Goal: Communication & Community: Answer question/provide support

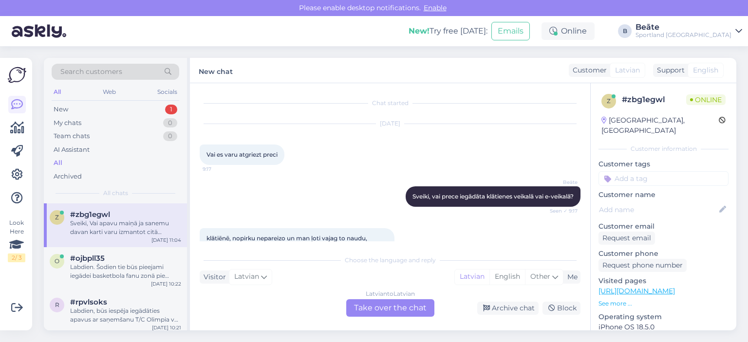
scroll to position [826, 0]
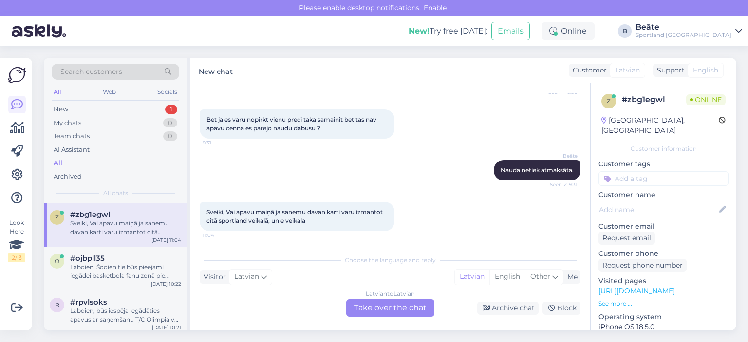
click at [393, 307] on div "Latvian to Latvian Take over the chat" at bounding box center [390, 308] width 88 height 18
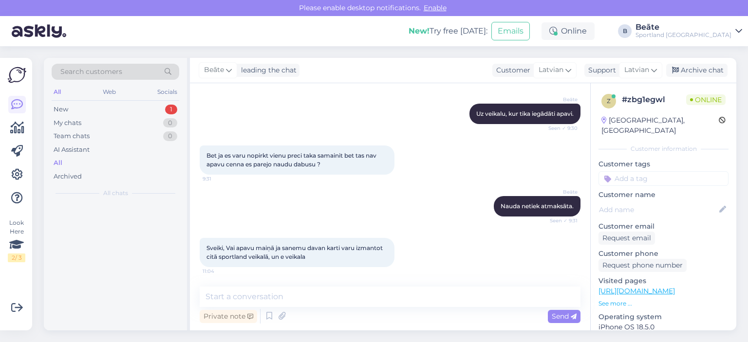
scroll to position [790, 0]
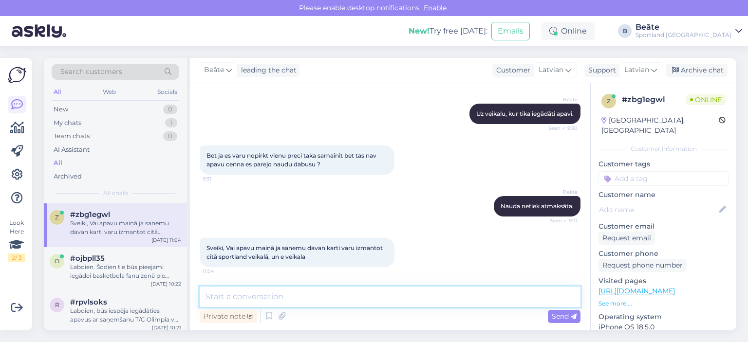
click at [393, 300] on textarea at bounding box center [390, 297] width 381 height 20
type textarea "D"
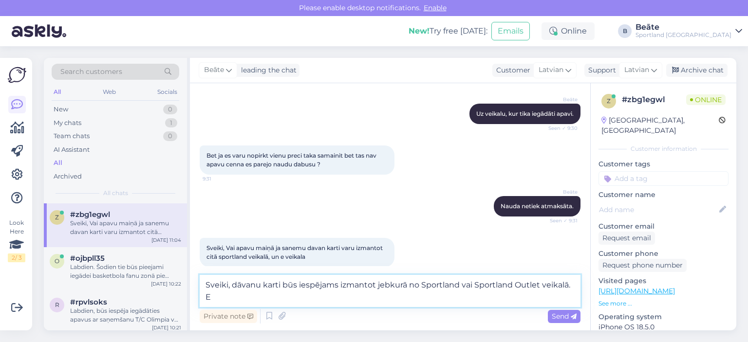
scroll to position [801, 0]
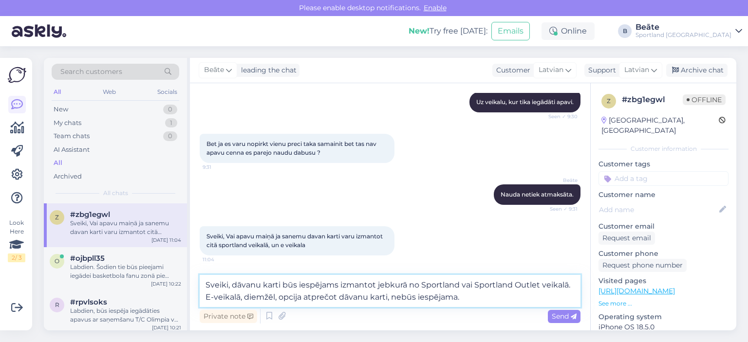
type textarea "Sveiki, dāvanu karti būs iespējams izmantot jebkurā no Sportland vai Sportland …"
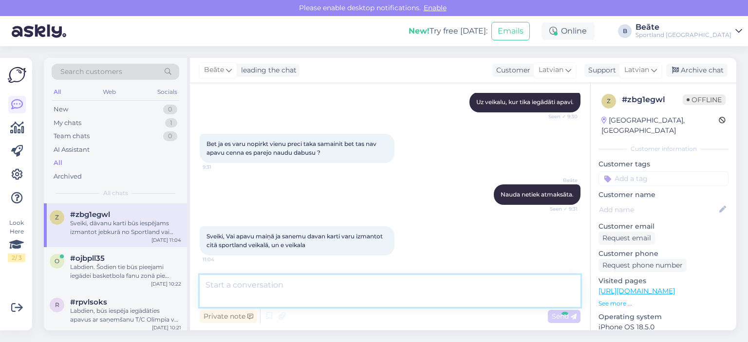
scroll to position [849, 0]
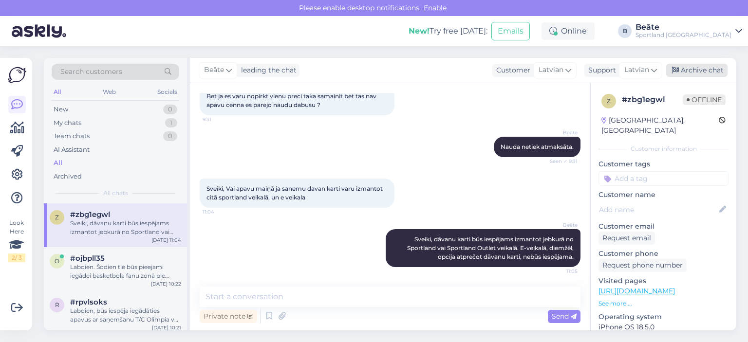
click at [715, 70] on div "Archive chat" at bounding box center [696, 70] width 61 height 13
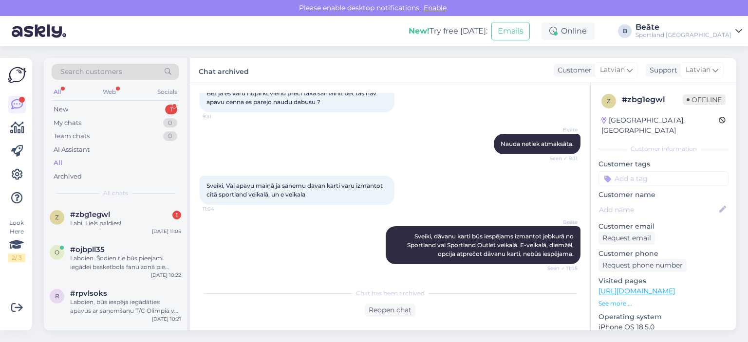
scroll to position [894, 0]
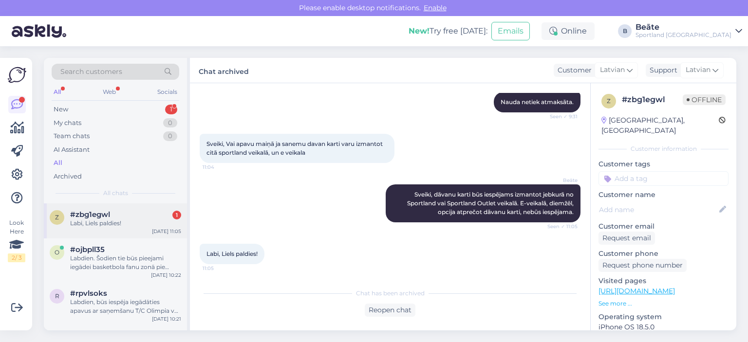
click at [105, 214] on span "#zbg1egwl" at bounding box center [90, 214] width 40 height 9
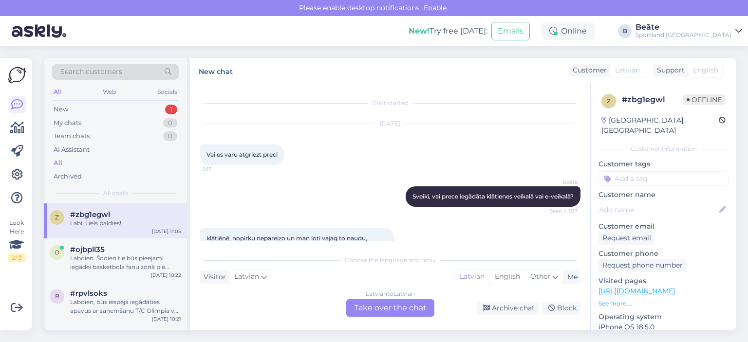
scroll to position [927, 0]
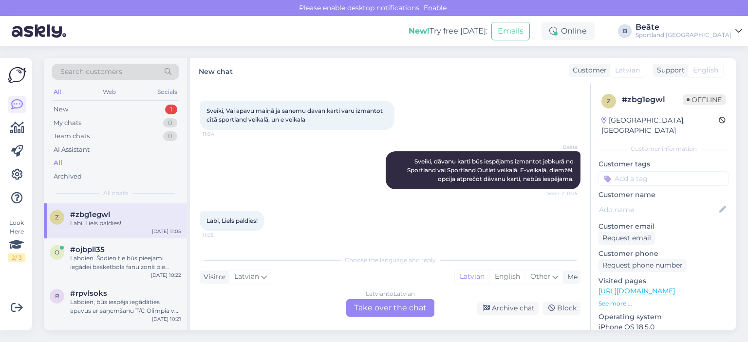
click at [391, 307] on div "Latvian to Latvian Take over the chat" at bounding box center [390, 308] width 88 height 18
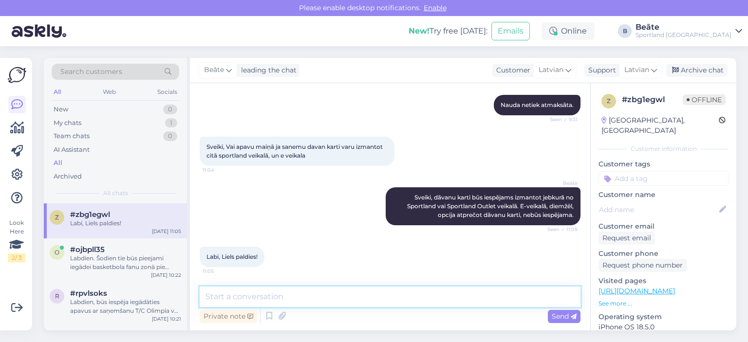
click at [397, 298] on textarea at bounding box center [390, 297] width 381 height 20
type textarea "Jauku Jums dienu! :)"
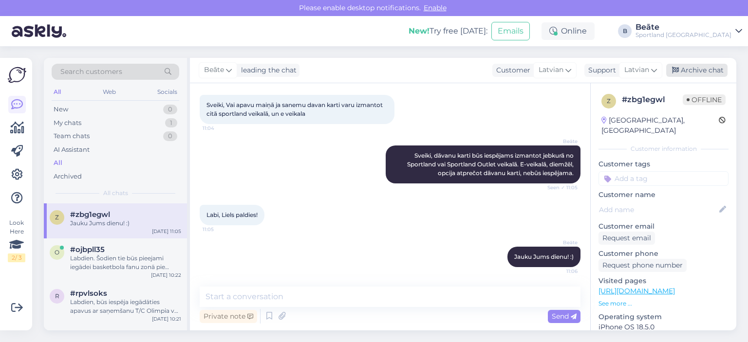
click at [708, 70] on div "Archive chat" at bounding box center [696, 70] width 61 height 13
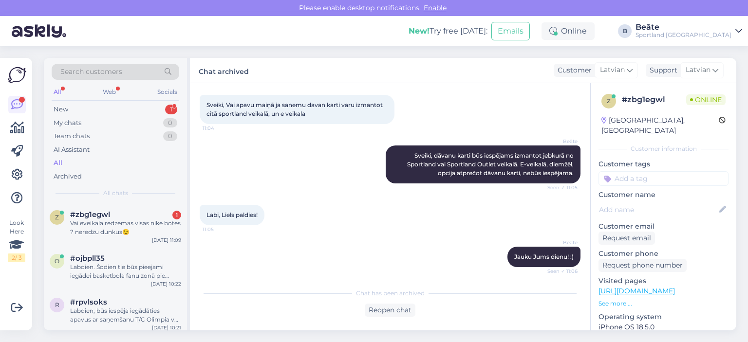
scroll to position [978, 0]
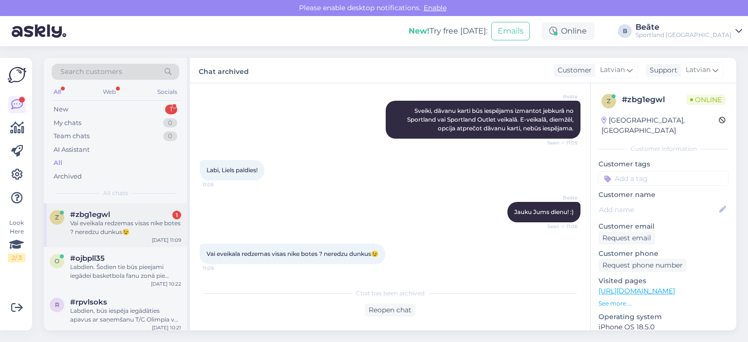
click at [126, 222] on div "Vai eveikala redzemas visas nike botes ? neredzu dunkus😉" at bounding box center [125, 228] width 111 height 18
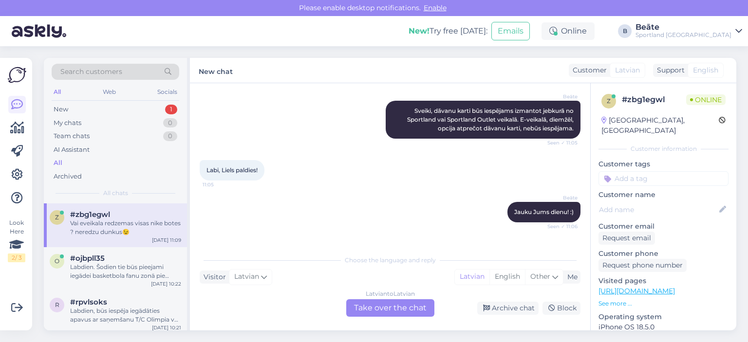
scroll to position [1011, 0]
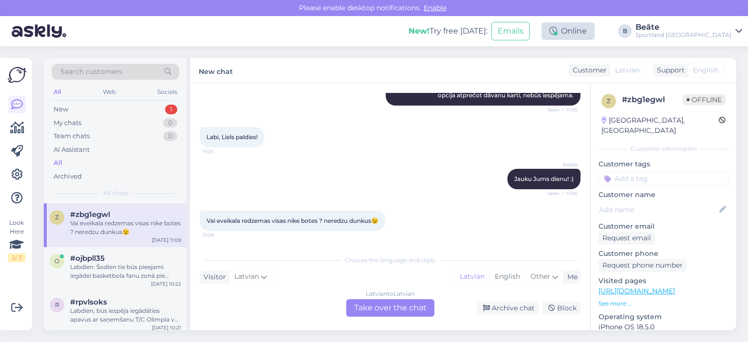
click at [595, 35] on div "Online" at bounding box center [567, 31] width 53 height 18
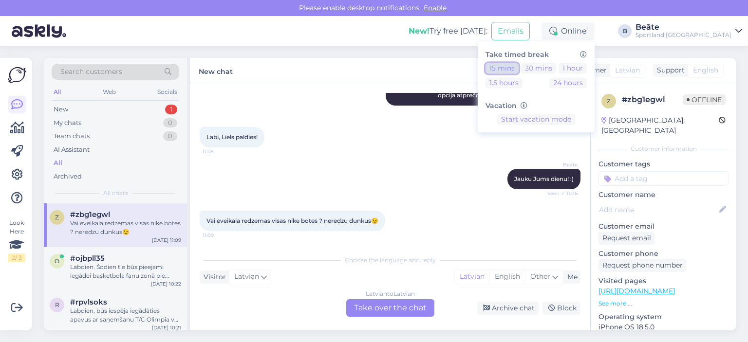
click at [519, 65] on button "15 mins" at bounding box center [501, 68] width 33 height 11
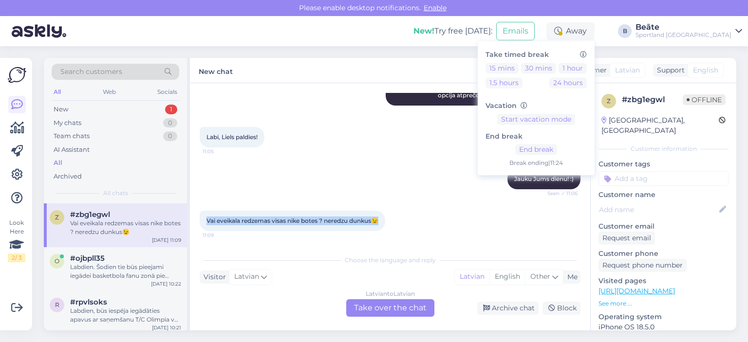
drag, startPoint x: 384, startPoint y: 220, endPoint x: 205, endPoint y: 225, distance: 179.3
click at [205, 225] on div "Vai eveikala redzemas visas nike botes ? neredzu dunkus😉 11:09" at bounding box center [293, 221] width 186 height 20
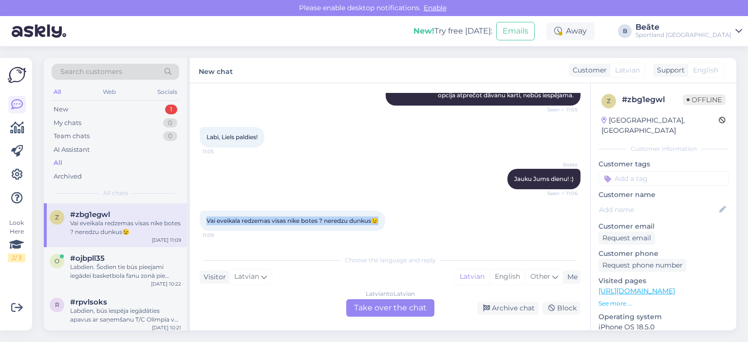
copy span "Vai eveikala redzemas visas nike botes ? neredzu dunkus😉"
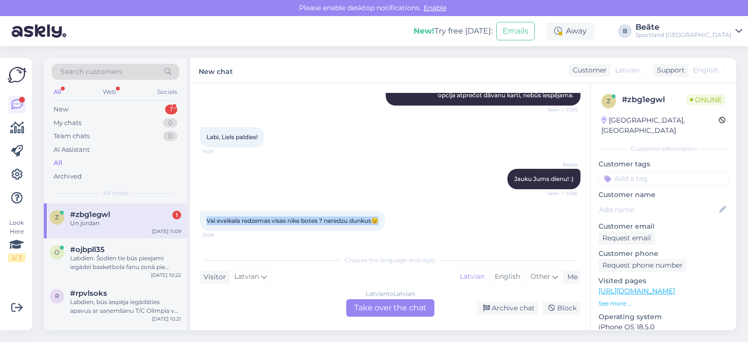
scroll to position [1053, 0]
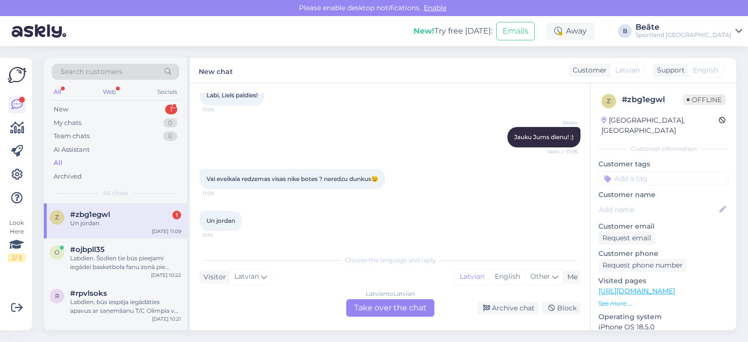
click at [362, 307] on div "Latvian to Latvian Take over the chat" at bounding box center [390, 308] width 88 height 18
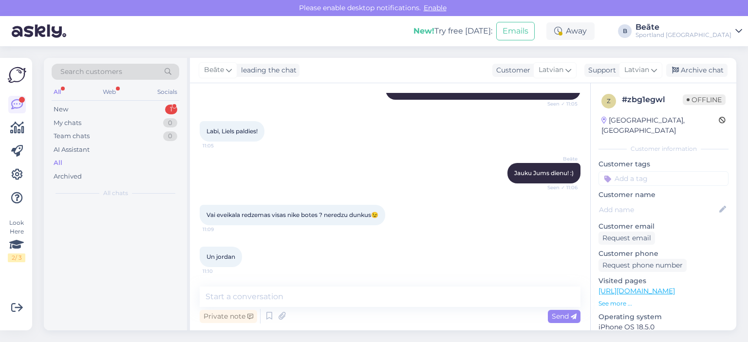
scroll to position [1017, 0]
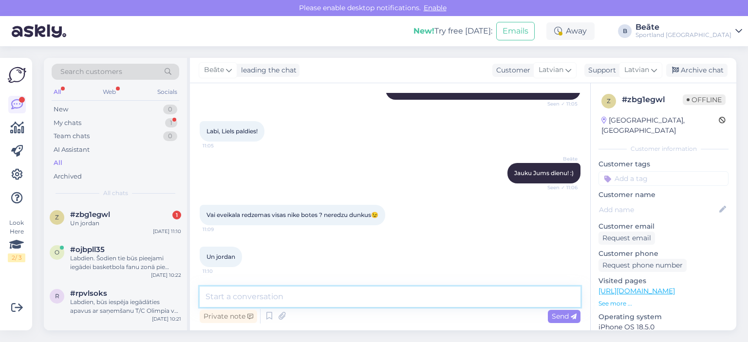
click at [369, 298] on textarea at bounding box center [390, 297] width 381 height 20
paste textarea "E-veikala sortiments var atšķirties no fizisko veikaliem, un ne vienmēr ir piee…"
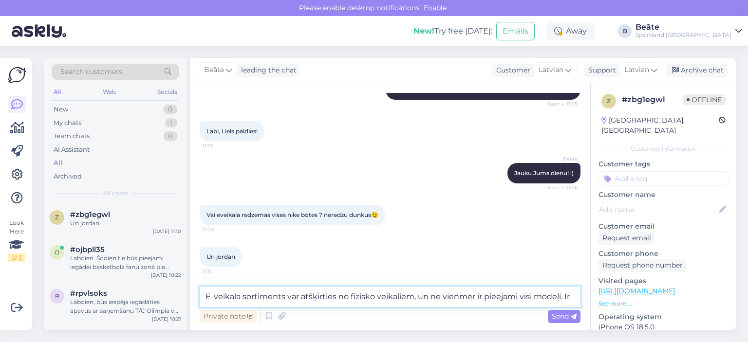
scroll to position [1028, 0]
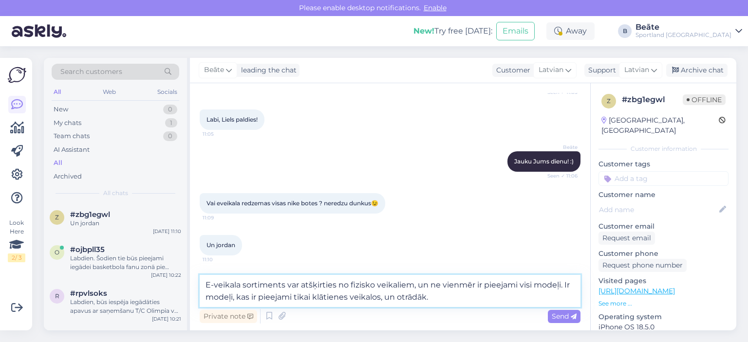
click at [412, 284] on textarea "E-veikala sortiments var atšķirties no fizisko veikaliem, un ne vienmēr ir piee…" at bounding box center [390, 291] width 381 height 32
type textarea "E-veikala sortiments var atšķirties no fizisko veikalu piedāvājuma un ne vienmē…"
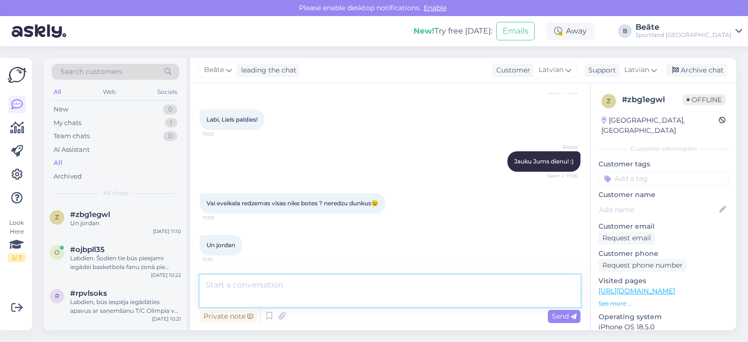
scroll to position [1076, 0]
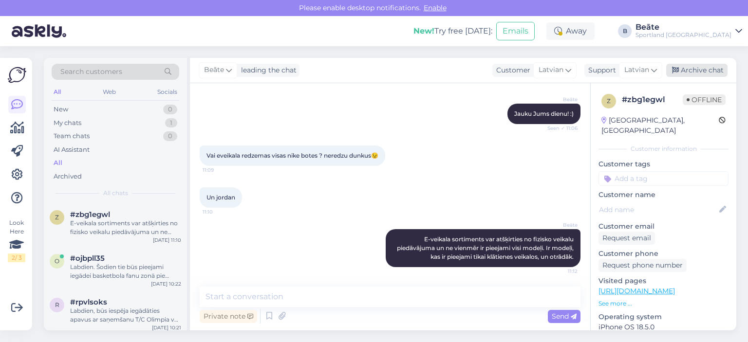
click at [689, 70] on div "Archive chat" at bounding box center [696, 70] width 61 height 13
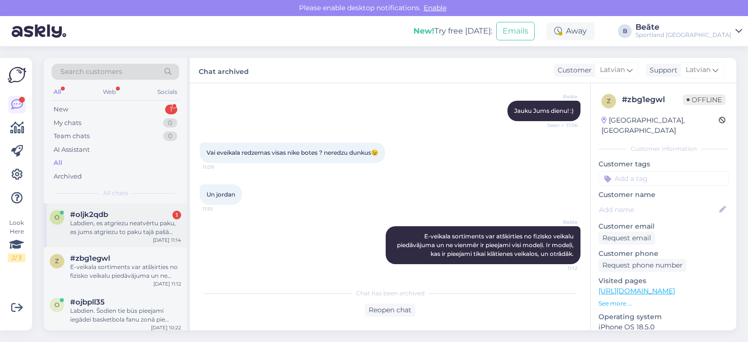
click at [114, 217] on div "#oljk2qdb 1" at bounding box center [125, 214] width 111 height 9
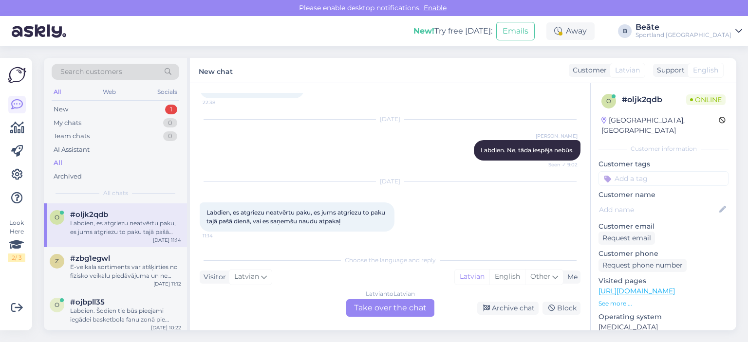
scroll to position [67, 0]
click at [395, 310] on div "Latvian to Latvian Take over the chat" at bounding box center [390, 308] width 88 height 18
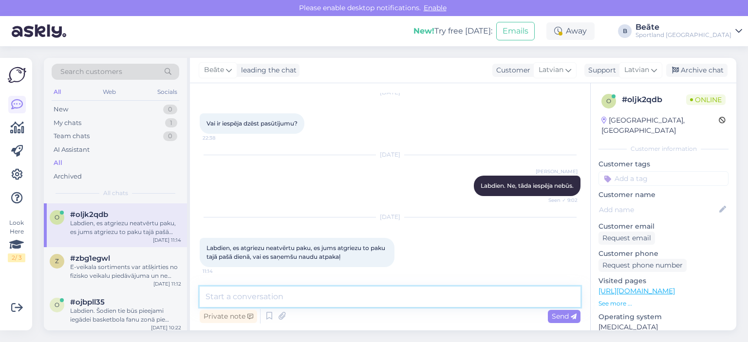
click at [396, 300] on textarea at bounding box center [390, 297] width 381 height 20
type textarea "Labdien, kāds ir pasūtījuma numurs, ko atgriezāt?"
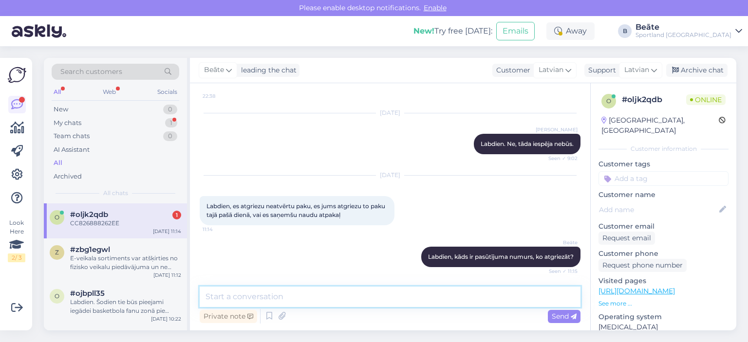
scroll to position [115, 0]
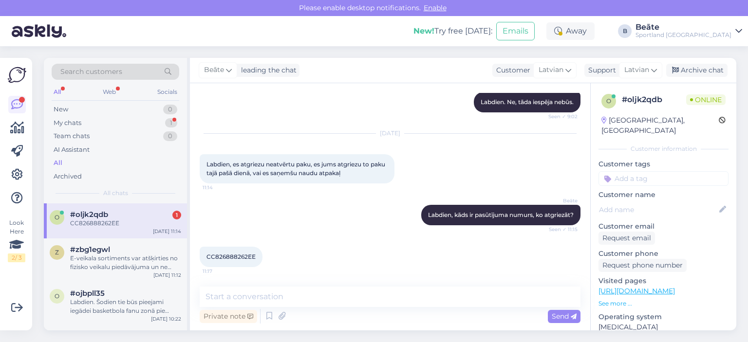
click at [231, 252] on div "CC826888262EE 11:17" at bounding box center [231, 257] width 63 height 20
click at [232, 256] on span "CC826888262EE" at bounding box center [230, 256] width 49 height 7
copy div "CC826888262EE 11:17"
click at [296, 291] on textarea at bounding box center [390, 297] width 381 height 20
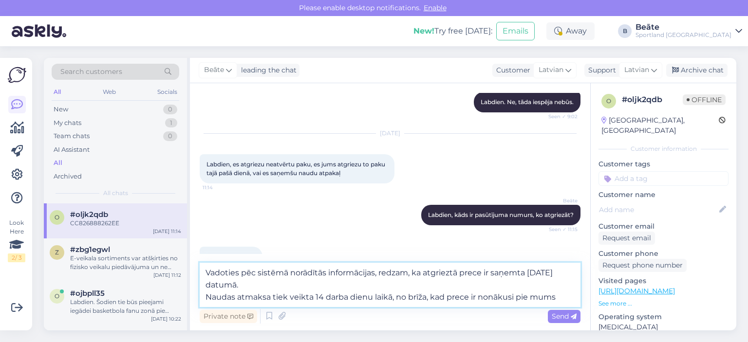
type textarea "Vadoties pēc sistēmā norādītās informācijas, redzam, ka atgrieztā prece ir saņe…"
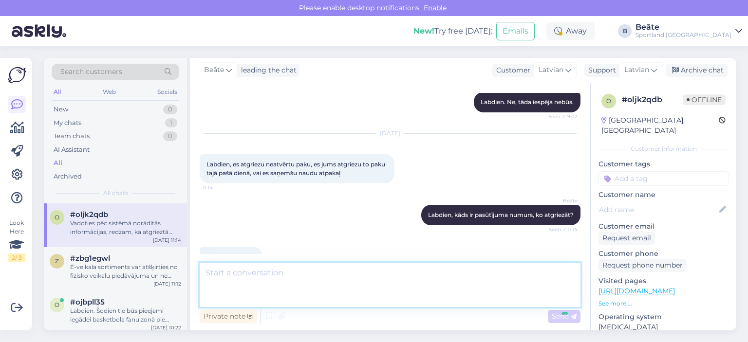
scroll to position [183, 0]
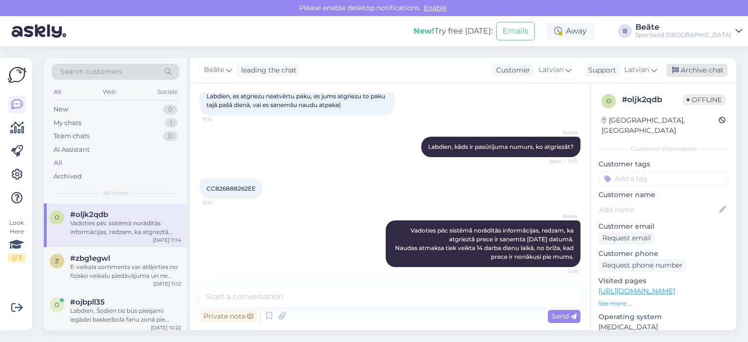
click at [721, 66] on div "Archive chat" at bounding box center [696, 70] width 61 height 13
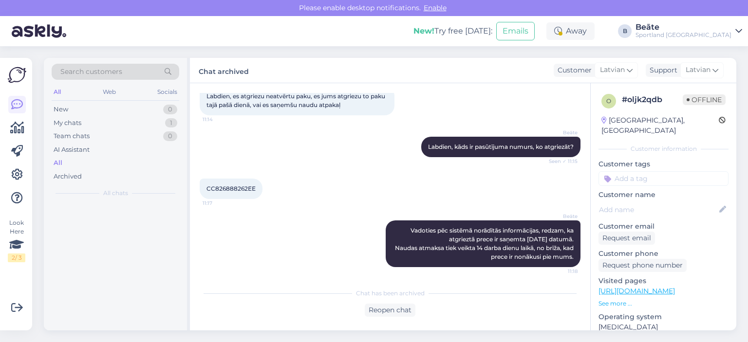
scroll to position [186, 0]
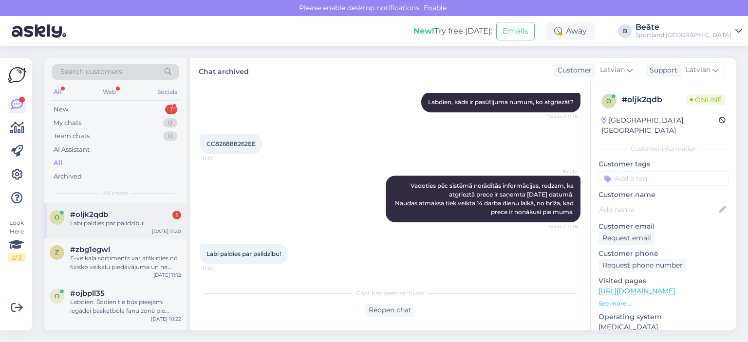
click at [149, 214] on div "#oljk2qdb 1" at bounding box center [125, 214] width 111 height 9
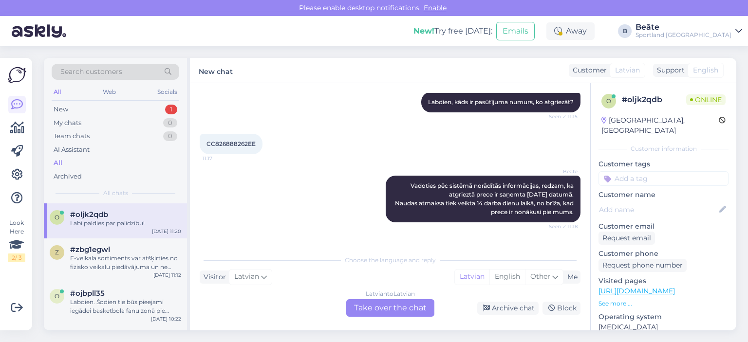
scroll to position [261, 0]
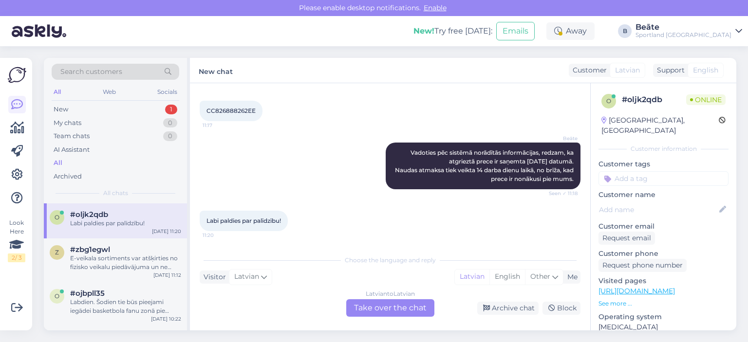
click at [382, 306] on div "Latvian to Latvian Take over the chat" at bounding box center [390, 308] width 88 height 18
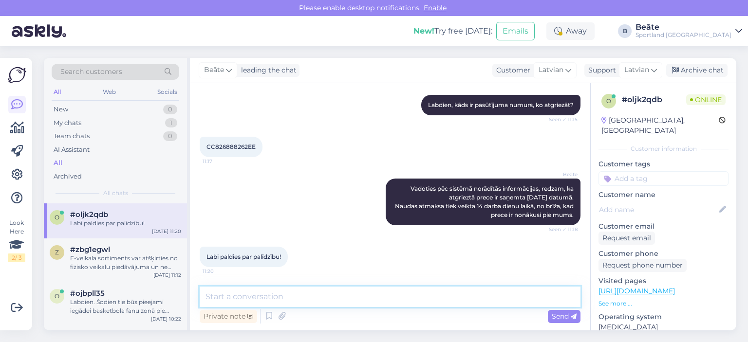
click at [383, 298] on textarea at bounding box center [390, 297] width 381 height 20
type textarea "Jauku Jums dienu!"
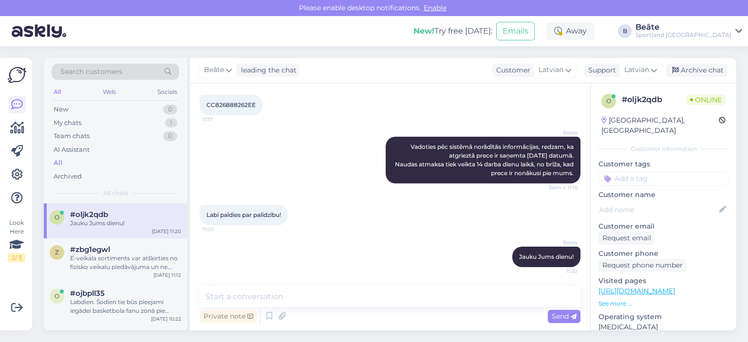
click at [687, 77] on div "[PERSON_NAME] leading the chat Customer Latvian Support Latvian Archive chat" at bounding box center [463, 70] width 546 height 25
click at [689, 70] on div "Archive chat" at bounding box center [696, 70] width 61 height 13
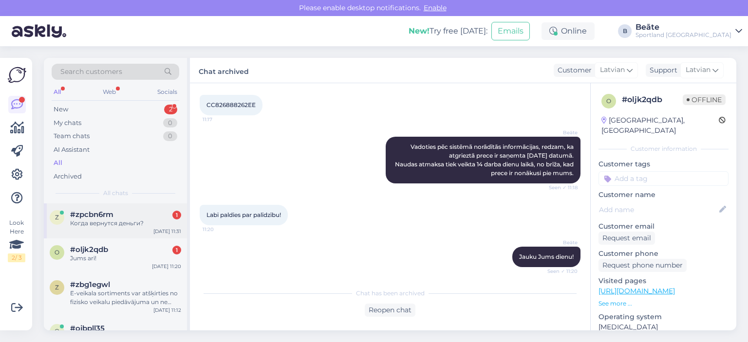
click at [112, 215] on span "#zpcbn6rm" at bounding box center [91, 214] width 43 height 9
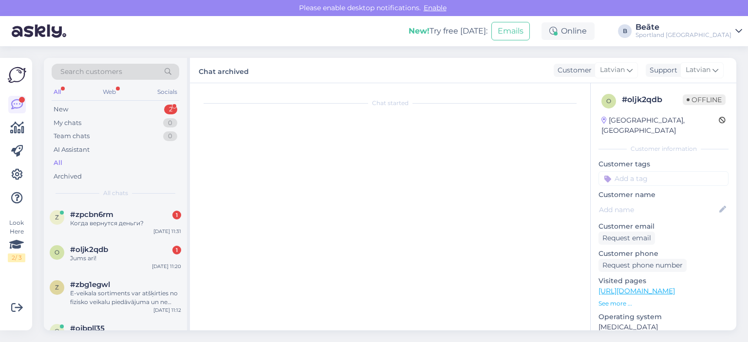
scroll to position [0, 0]
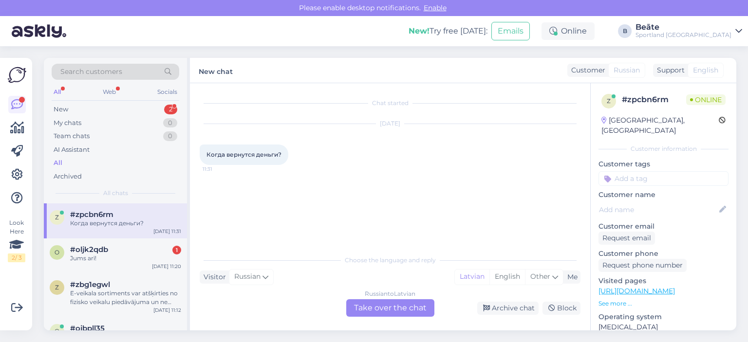
click at [399, 308] on div "Russian to Latvian Take over the chat" at bounding box center [390, 308] width 88 height 18
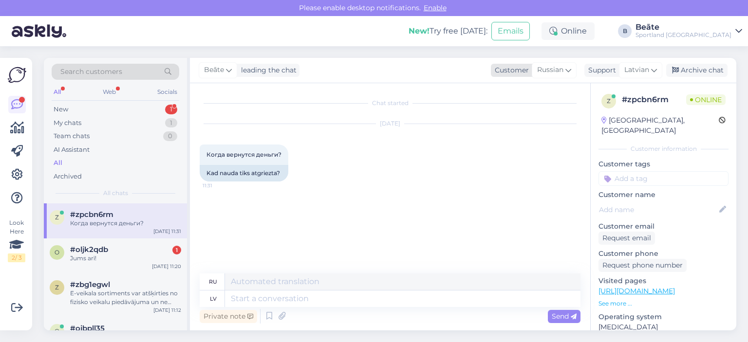
click at [549, 66] on span "Russian" at bounding box center [550, 70] width 26 height 11
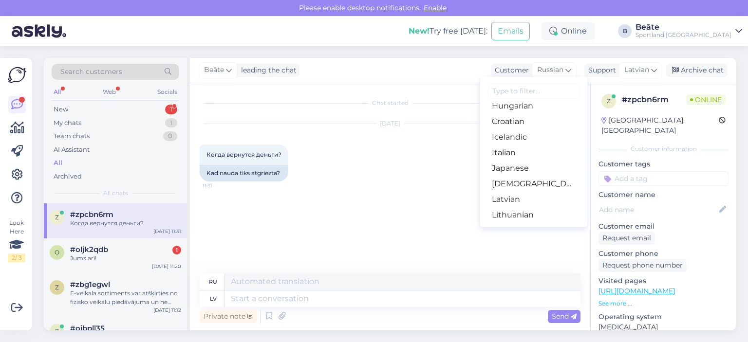
scroll to position [195, 0]
click at [516, 197] on link "Latvian" at bounding box center [533, 199] width 107 height 16
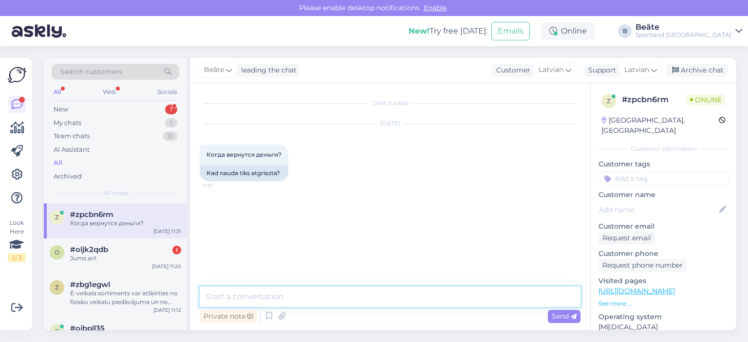
click at [427, 288] on textarea at bounding box center [390, 297] width 381 height 20
type textarea "Sveiki, kāds ir pasūtījuma numurs?"
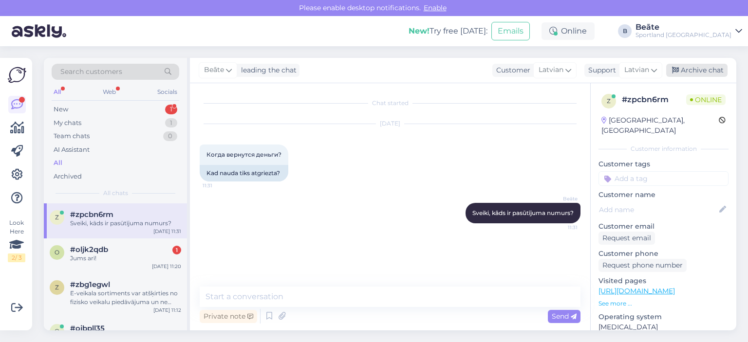
click at [696, 67] on div "Archive chat" at bounding box center [696, 70] width 61 height 13
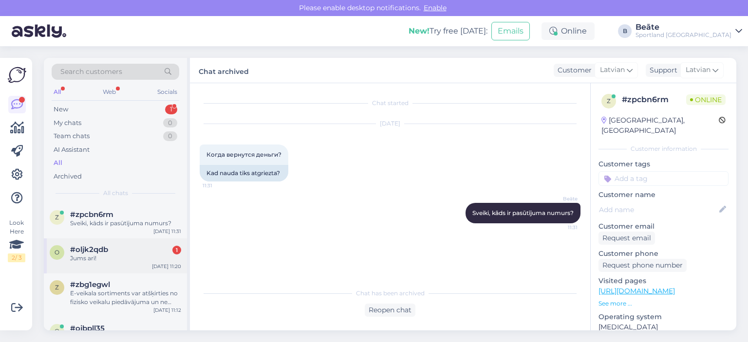
click at [117, 251] on div "#oljk2qdb 1" at bounding box center [125, 249] width 111 height 9
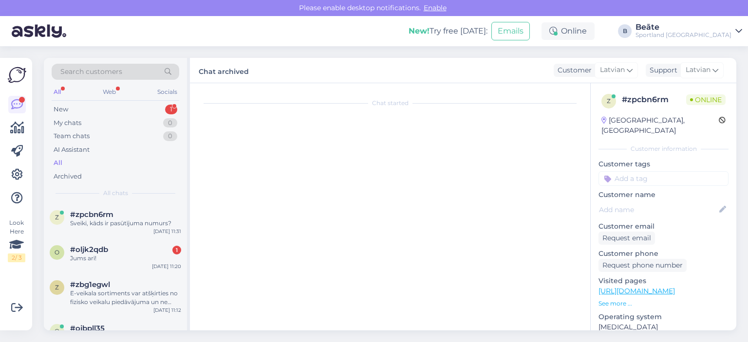
scroll to position [345, 0]
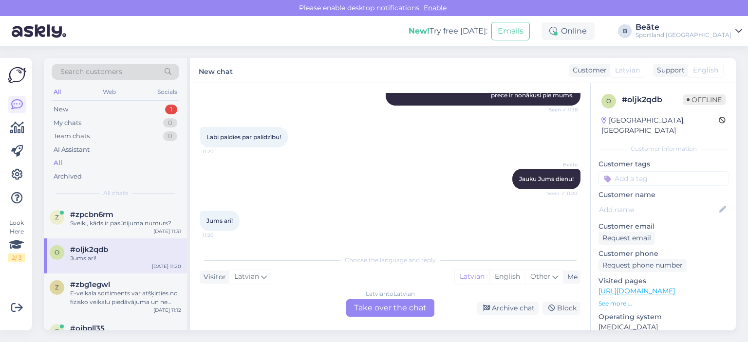
click at [399, 309] on div "Latvian to Latvian Take over the chat" at bounding box center [390, 308] width 88 height 18
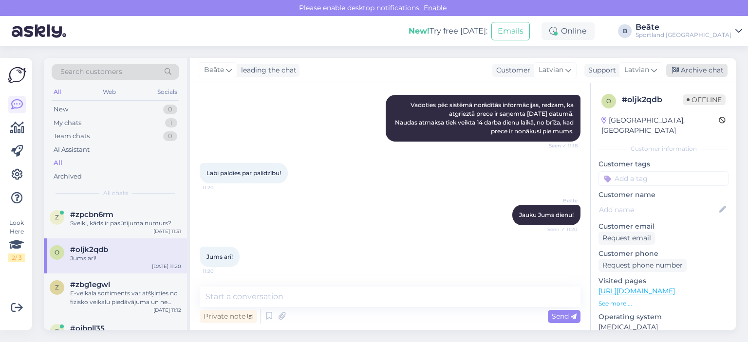
click at [686, 70] on div "Archive chat" at bounding box center [696, 70] width 61 height 13
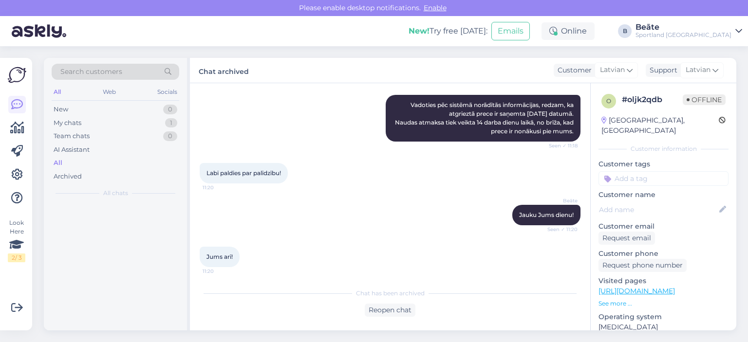
scroll to position [312, 0]
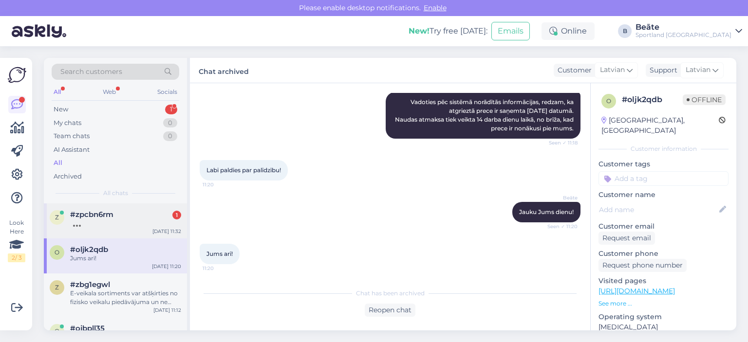
click at [127, 226] on div at bounding box center [125, 223] width 111 height 9
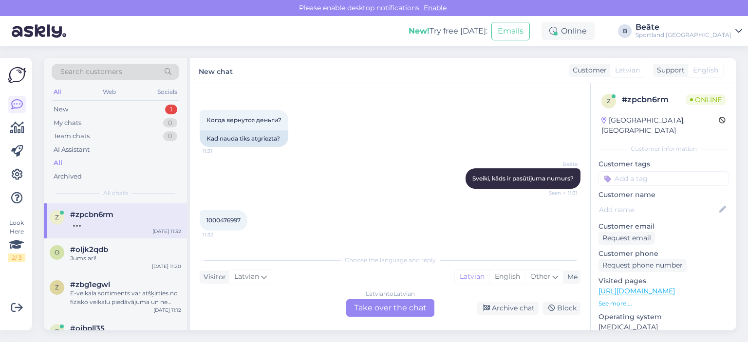
scroll to position [34, 0]
click at [222, 220] on span "1000476997" at bounding box center [223, 220] width 34 height 7
copy div "1000476997 11:32"
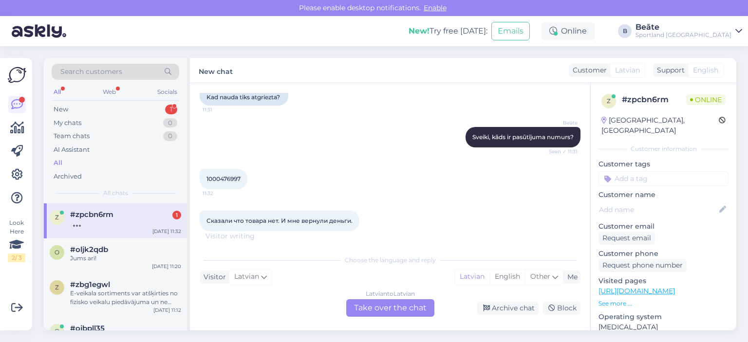
click at [392, 305] on div "Latvian to Latvian Take over the chat" at bounding box center [390, 308] width 88 height 18
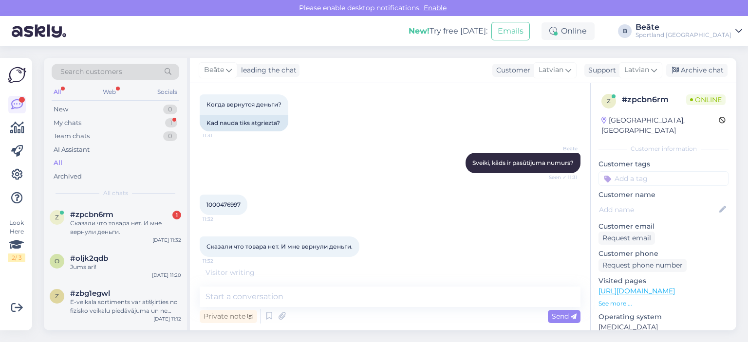
scroll to position [50, 0]
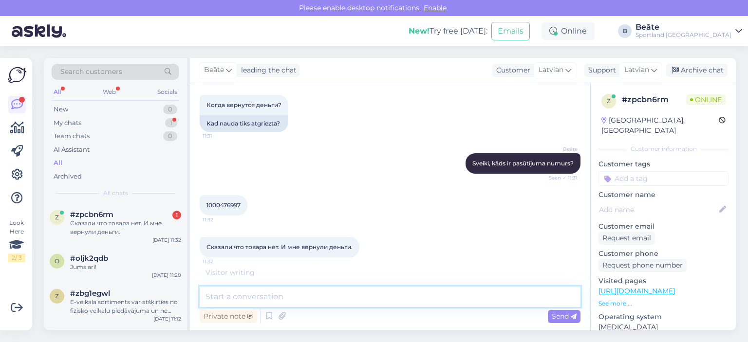
click at [407, 303] on textarea at bounding box center [390, 297] width 381 height 20
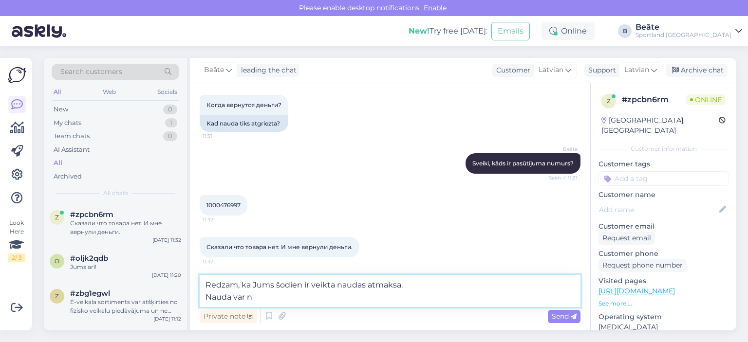
scroll to position [93, 0]
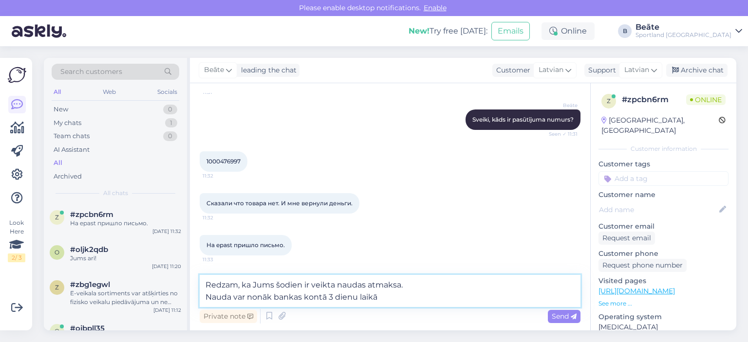
type textarea "Redzam, ka Jums šodien ir veikta naudas atmaksa. Nauda var nonāk bankas kontā 3…"
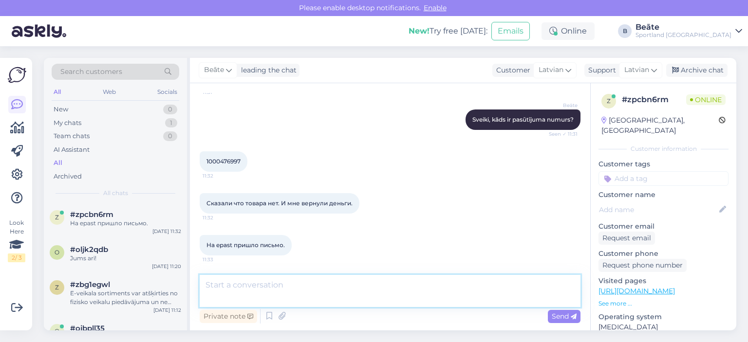
scroll to position [132, 0]
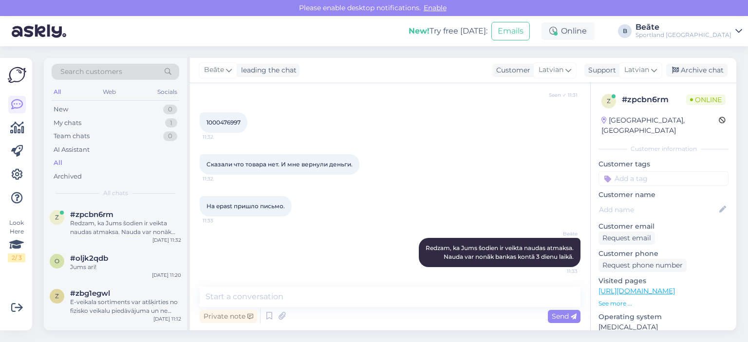
click at [697, 77] on div "[PERSON_NAME] leading the chat Customer Latvian Arabic Belarusian Bulgarian Chi…" at bounding box center [463, 70] width 546 height 25
click at [697, 72] on div "Archive chat" at bounding box center [696, 70] width 61 height 13
click at [687, 67] on div "Archive chat" at bounding box center [696, 70] width 61 height 13
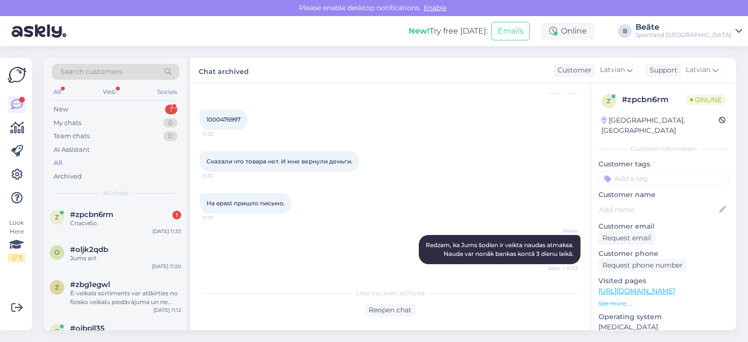
scroll to position [177, 0]
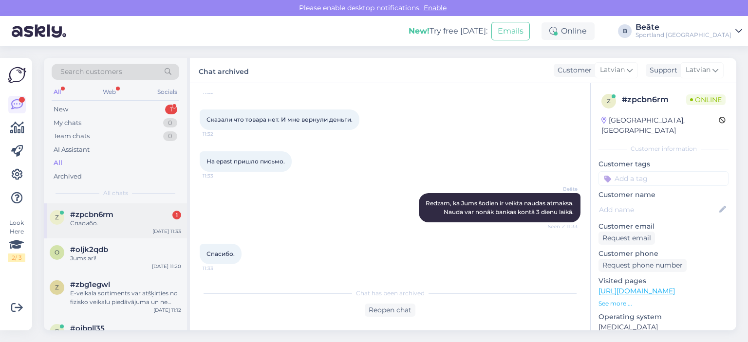
click at [123, 217] on div "#zpcbn6rm 1" at bounding box center [125, 214] width 111 height 9
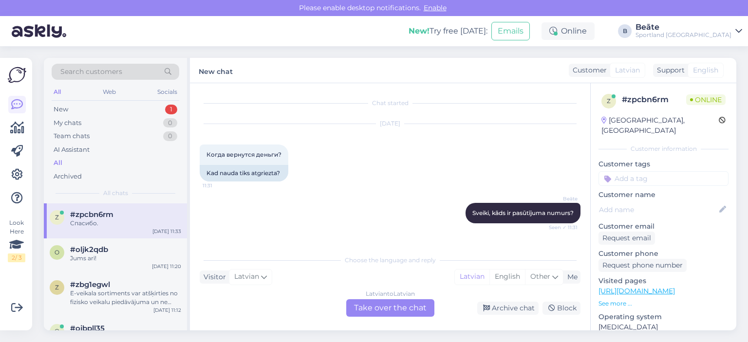
scroll to position [210, 0]
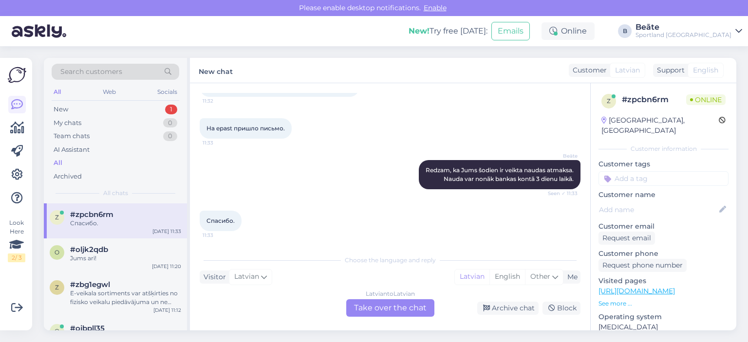
click at [390, 310] on div "Latvian to Latvian Take over the chat" at bounding box center [390, 308] width 88 height 18
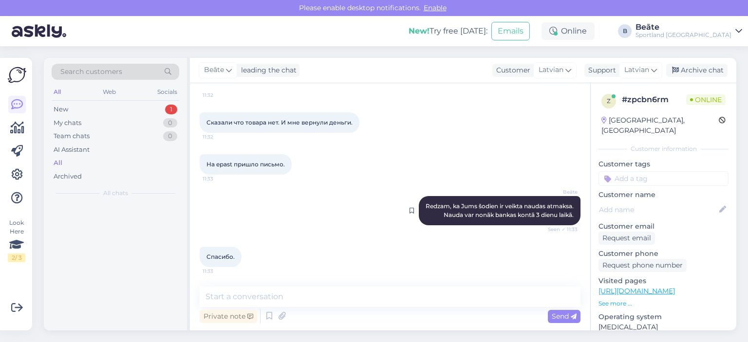
scroll to position [174, 0]
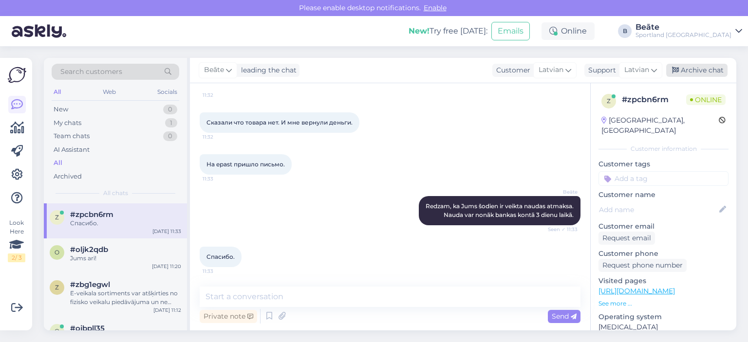
click at [698, 74] on div "Archive chat" at bounding box center [696, 70] width 61 height 13
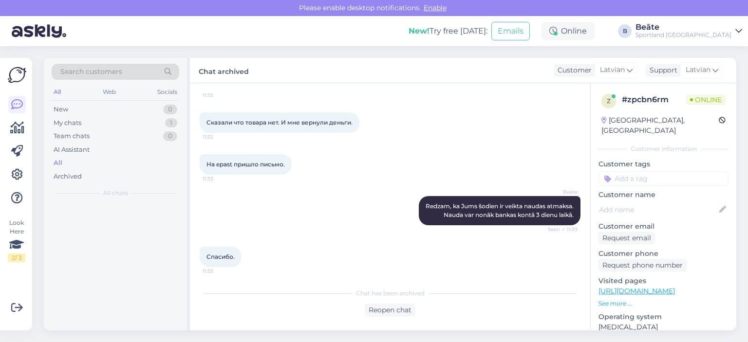
scroll to position [177, 0]
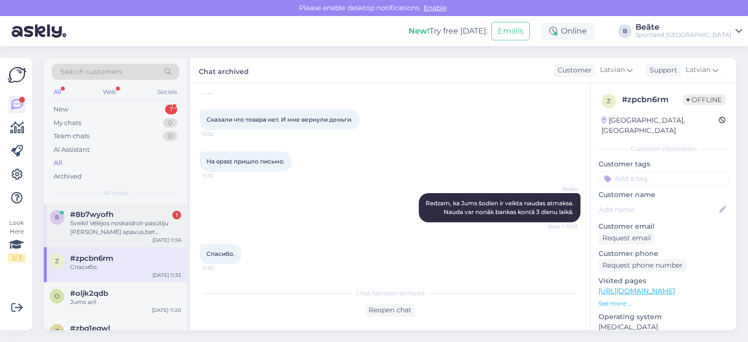
click at [103, 228] on div "Sveiki! Vēlējos noskaidrot-pasūtīju [PERSON_NAME] apavus,bet atskaitīja naudu a…" at bounding box center [125, 228] width 111 height 18
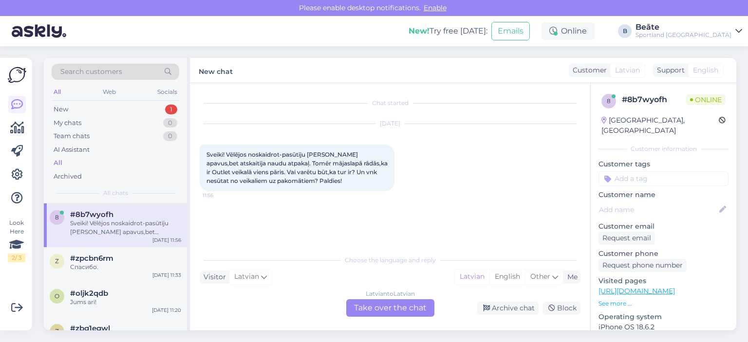
scroll to position [0, 0]
click at [391, 306] on div "Latvian to Latvian Take over the chat" at bounding box center [390, 308] width 88 height 18
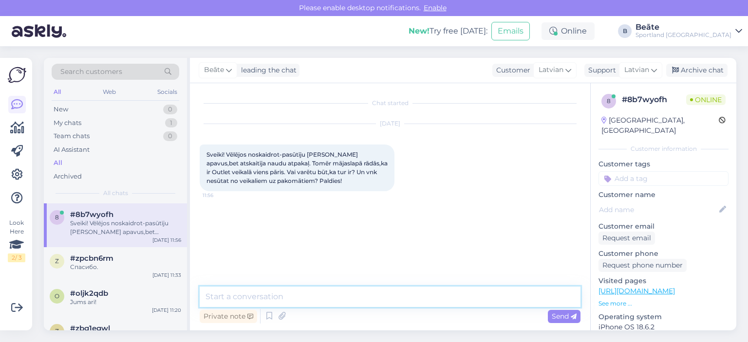
click at [391, 301] on textarea at bounding box center [390, 297] width 381 height 20
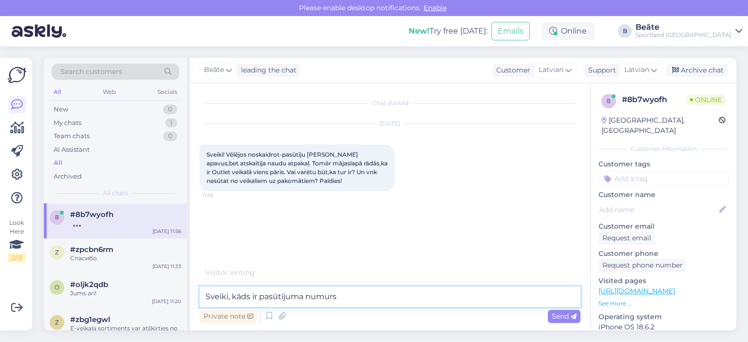
type textarea "Sveiki, kāds ir pasūtījuma numurs?"
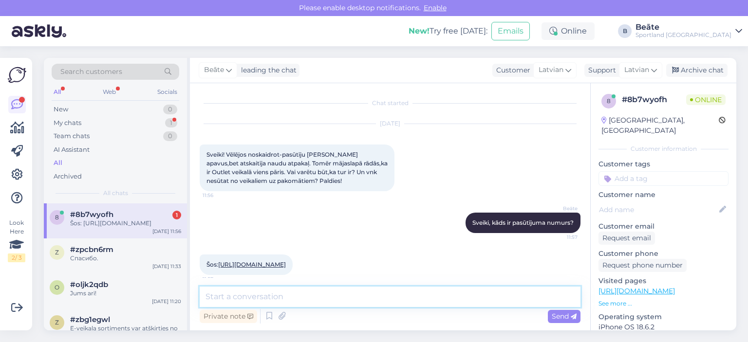
scroll to position [25, 0]
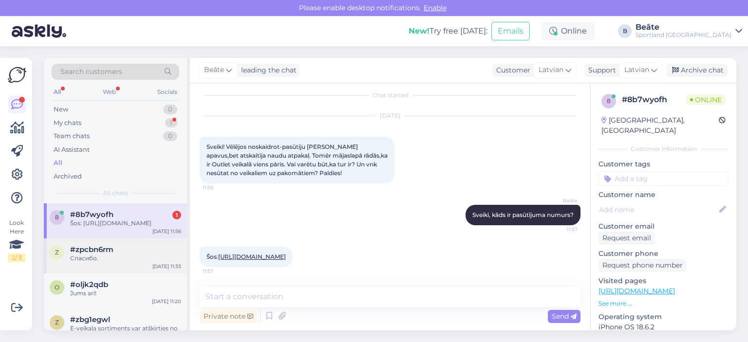
click at [133, 254] on div "#zpcbn6rm" at bounding box center [125, 249] width 111 height 9
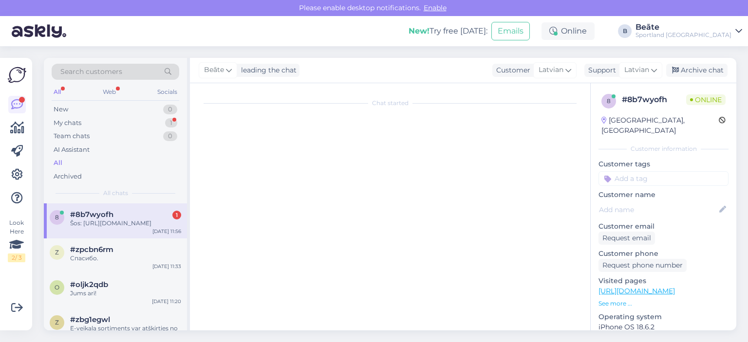
scroll to position [177, 0]
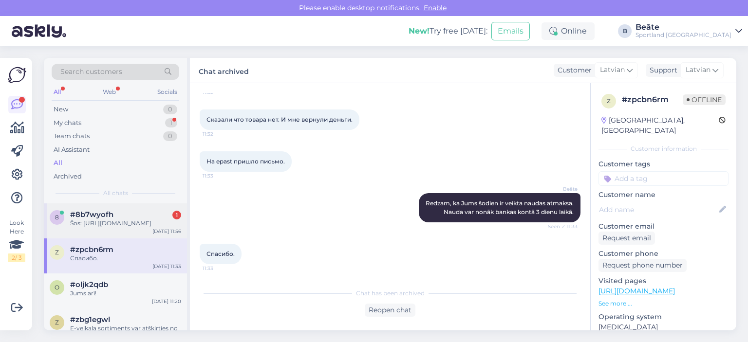
click at [123, 228] on div "Šos: [URL][DOMAIN_NAME]" at bounding box center [125, 223] width 111 height 9
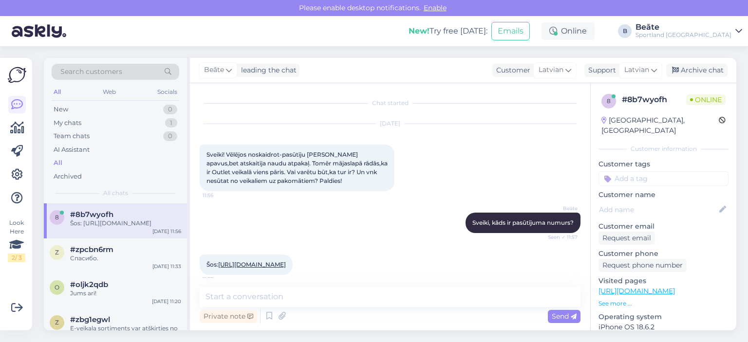
scroll to position [20, 0]
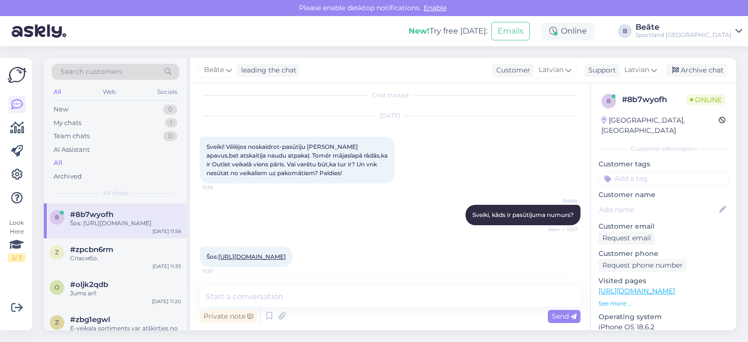
click at [286, 254] on link "[URL][DOMAIN_NAME]" at bounding box center [252, 256] width 68 height 7
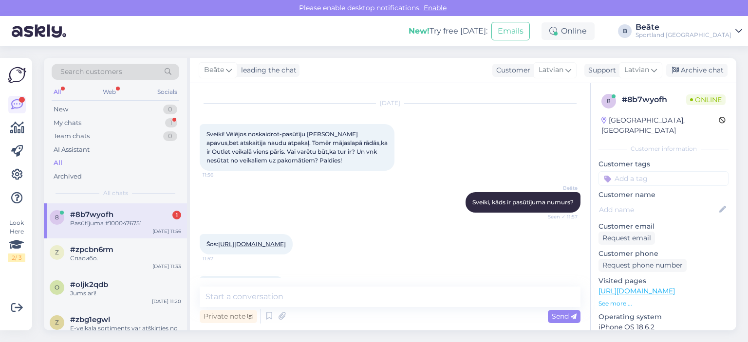
scroll to position [67, 0]
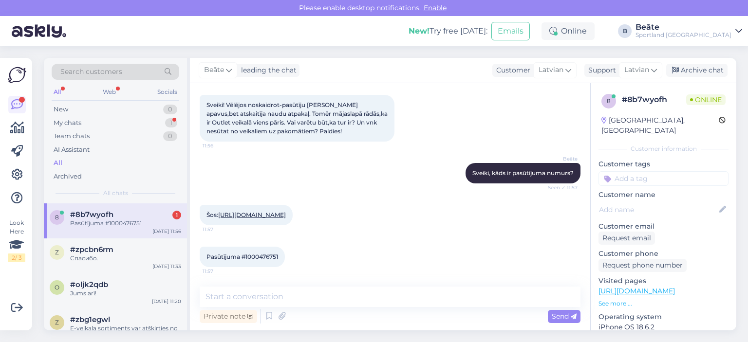
click at [267, 258] on span "Pasūtījuma #1000476751" at bounding box center [242, 256] width 72 height 7
drag, startPoint x: 267, startPoint y: 258, endPoint x: 284, endPoint y: 147, distance: 112.3
click at [284, 152] on div "[PERSON_NAME], kāds ir pasūtījuma numurs? Seen ✓ 11:57" at bounding box center [390, 173] width 381 height 42
click at [268, 256] on span "Pasūtījuma #1000476751" at bounding box center [242, 256] width 72 height 7
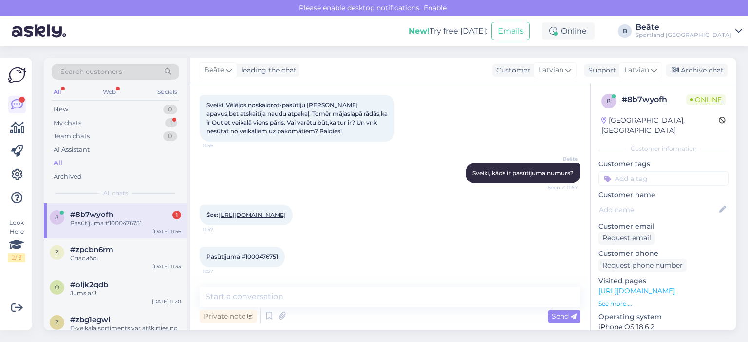
click at [268, 256] on span "Pasūtījuma #1000476751" at bounding box center [242, 256] width 72 height 7
copy div "1000476751 11:57"
click at [263, 211] on link "[URL][DOMAIN_NAME]" at bounding box center [252, 214] width 68 height 7
click at [275, 295] on textarea at bounding box center [390, 297] width 381 height 20
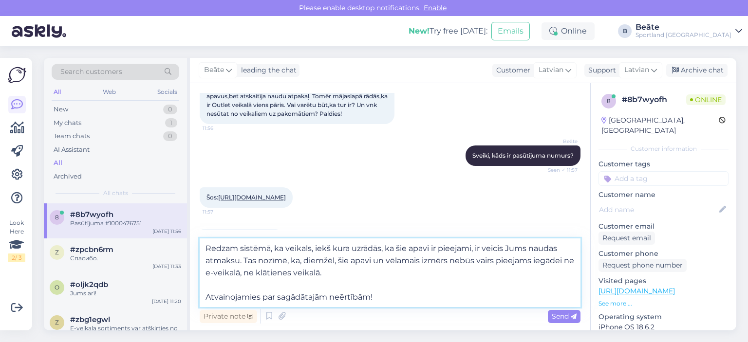
type textarea "Redzam sistēmā, ka veikals, iekš kura uzrādās, ka šie apavi ir pieejami, ir vei…"
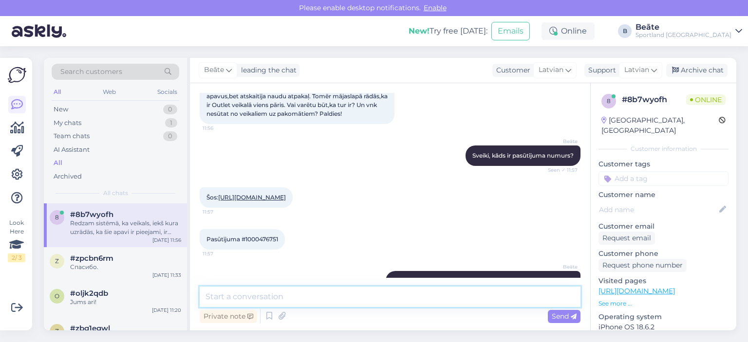
scroll to position [153, 0]
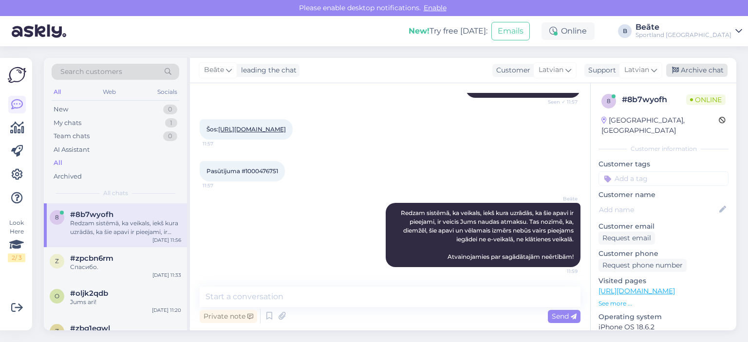
click at [690, 67] on div "Archive chat" at bounding box center [696, 70] width 61 height 13
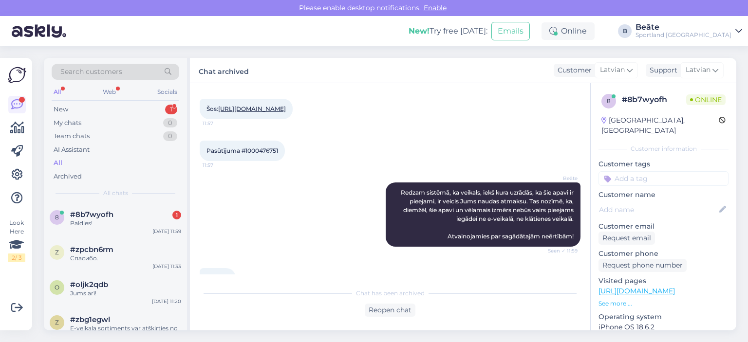
scroll to position [198, 0]
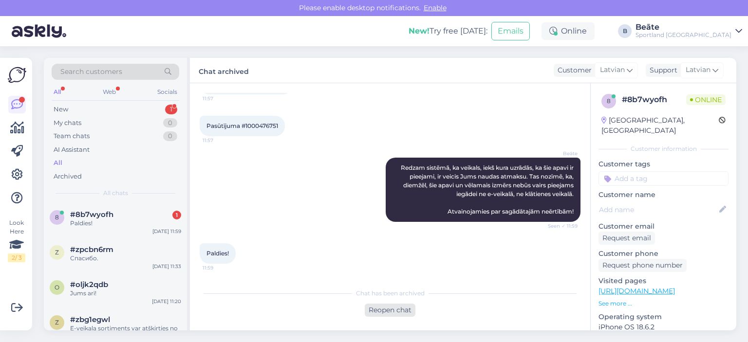
click at [389, 304] on div "Reopen chat" at bounding box center [390, 310] width 51 height 13
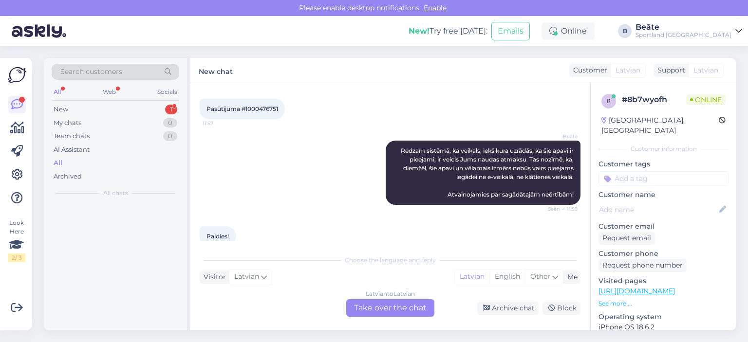
scroll to position [208, 0]
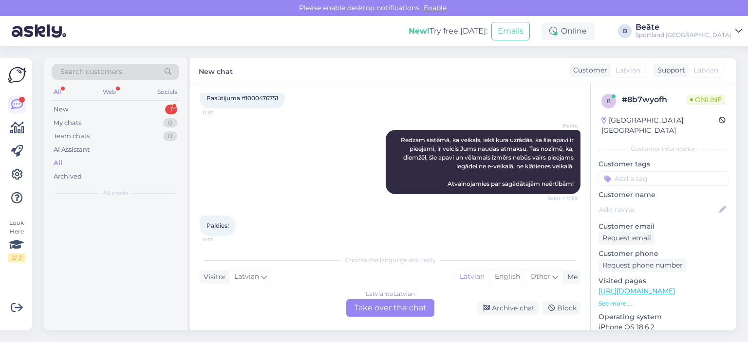
click at [389, 304] on div "Latvian to Latvian Take over the chat" at bounding box center [390, 308] width 88 height 18
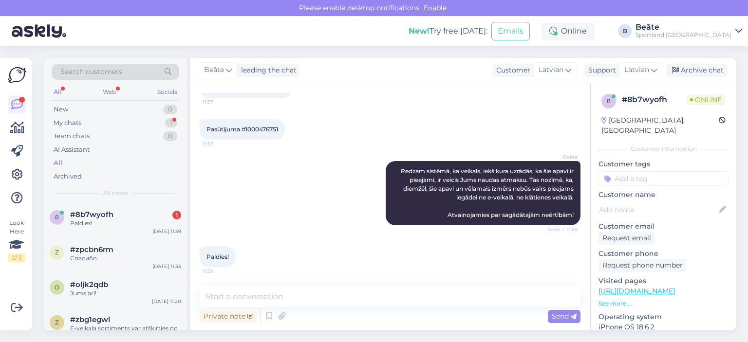
click at [286, 255] on div "Paldies! 11:59" at bounding box center [390, 257] width 381 height 42
click at [119, 255] on div "Спасибо." at bounding box center [125, 258] width 111 height 9
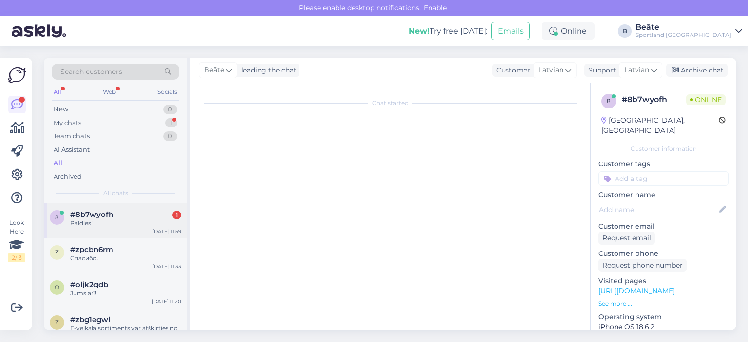
click at [113, 221] on div "Paldies!" at bounding box center [125, 223] width 111 height 9
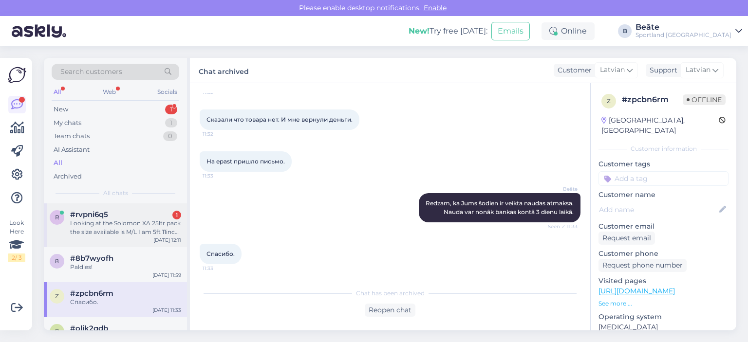
click at [107, 228] on div "Looking at the Solomon XA 25ltr pack the size available is M/L I am 5ft 11inc o…" at bounding box center [125, 228] width 111 height 18
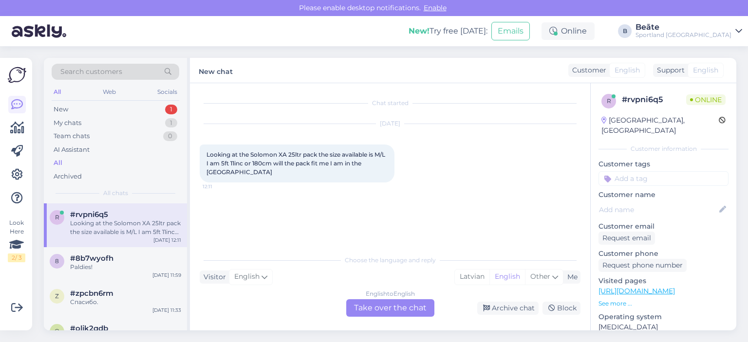
scroll to position [0, 0]
click at [374, 306] on div "English to English Take over the chat" at bounding box center [390, 308] width 88 height 18
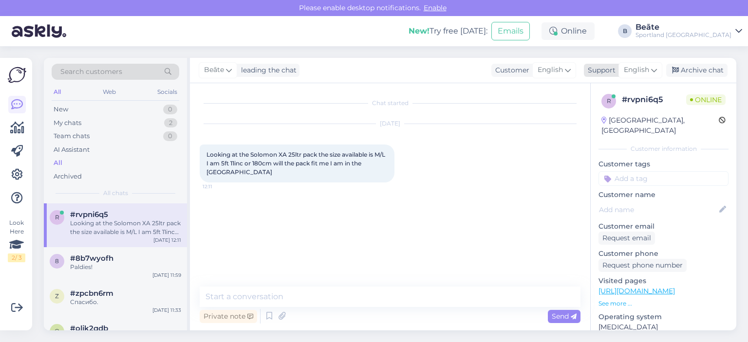
click at [638, 70] on span "English" at bounding box center [636, 70] width 25 height 11
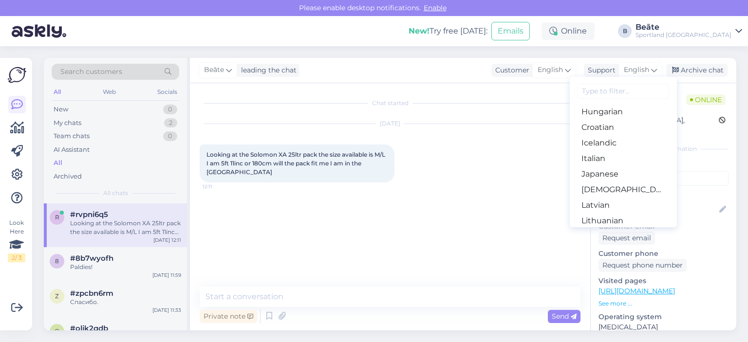
scroll to position [195, 0]
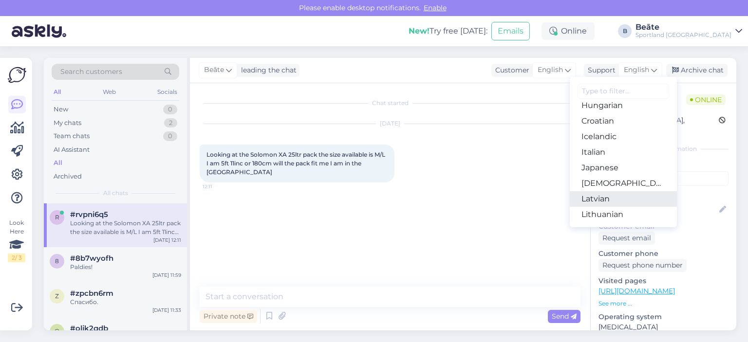
click at [606, 199] on link "Latvian" at bounding box center [623, 199] width 107 height 16
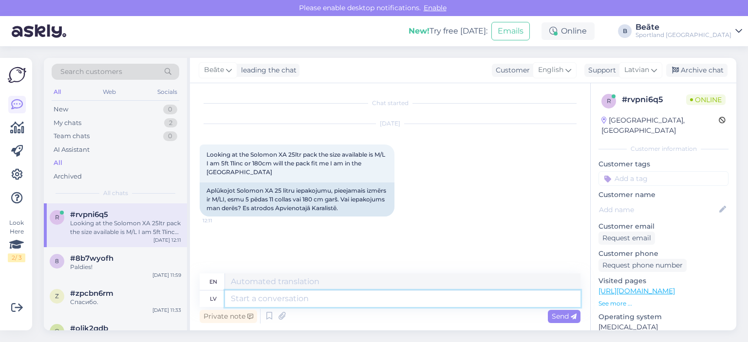
click at [285, 294] on textarea at bounding box center [402, 299] width 355 height 17
type textarea "Sveiki, v"
type textarea "Hello,"
type textarea "Sveiki, vēlamies i"
type textarea "Hello, we want"
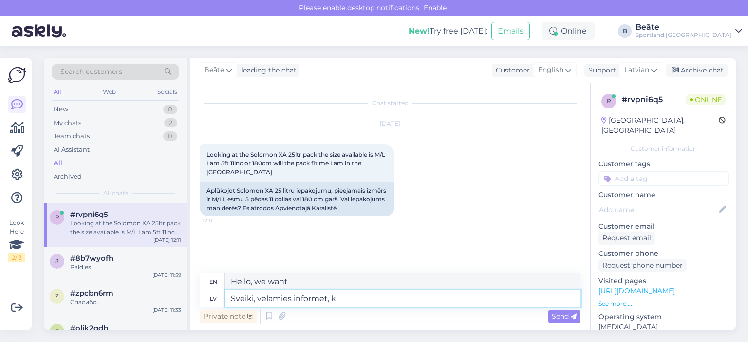
type textarea "Sveiki, vēlamies informēt, ka"
type textarea "Hello, we would like to inform you,"
type textarea "Sveiki, vēlamies informēt, ka u"
type textarea "Hello, we would like to inform you that"
type textarea "Sveiki, vēlamies informēt, ka uz"
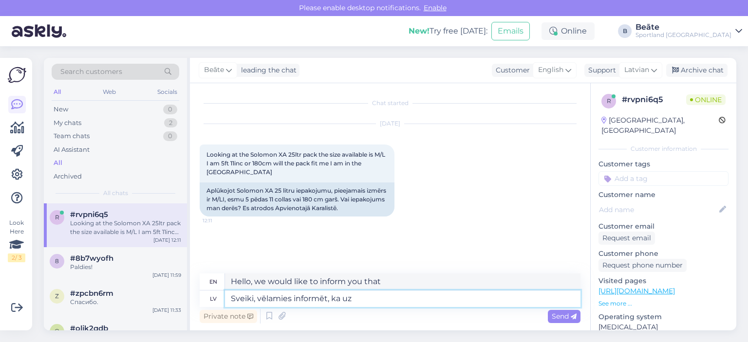
type textarea "Hello, we would like to inform you that on"
type textarea "Sveiki, vēlamies informēt, ka uz [GEOGRAPHIC_DATA] p"
type textarea "Hello, we would like to inform you that the [GEOGRAPHIC_DATA]"
type textarea "Sveiki, vēlamies informēt, ka uz [GEOGRAPHIC_DATA] piegādes ne"
type textarea "Hello, we would like to inform you that we are currently shipping to [GEOGRAPHI…"
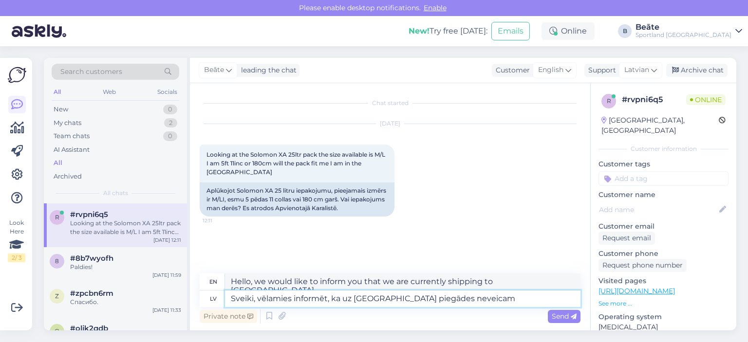
type textarea "Sveiki, vēlamies informēt, ka uz [GEOGRAPHIC_DATA] piegādes neveicam."
type textarea "Hello, we would like to inform you that we do not deliver to [GEOGRAPHIC_DATA]."
type textarea "Sveiki, vēlamies informēt, ka uz [GEOGRAPHIC_DATA] piegādes neveicam."
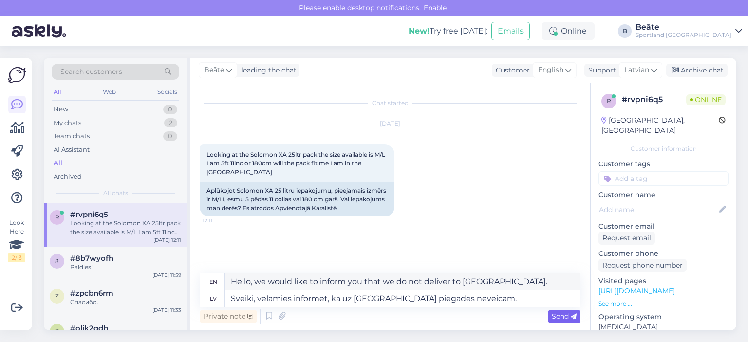
click at [553, 319] on span "Send" at bounding box center [564, 316] width 25 height 9
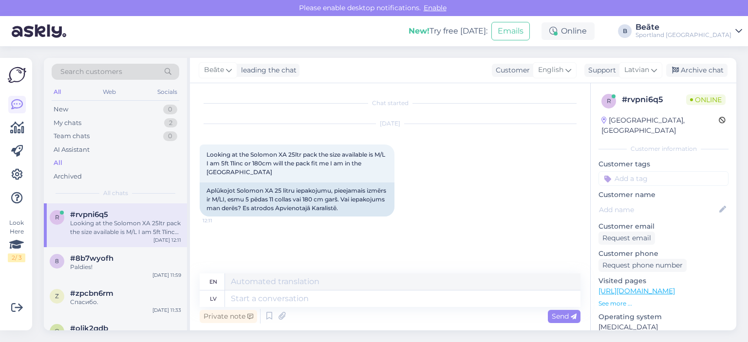
scroll to position [20, 0]
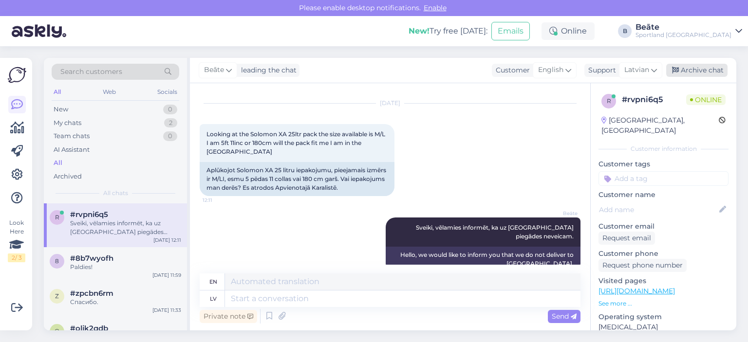
click at [691, 68] on div "Archive chat" at bounding box center [696, 70] width 61 height 13
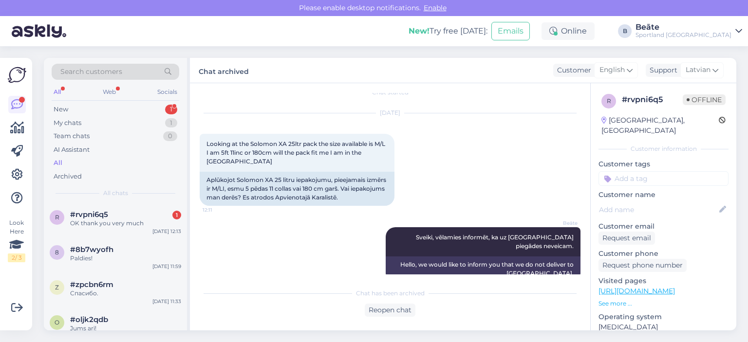
scroll to position [53, 0]
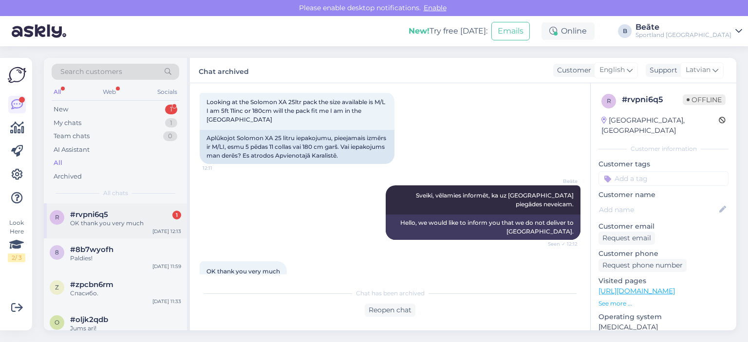
click at [123, 216] on div "#rvpni6q5 1" at bounding box center [125, 214] width 111 height 9
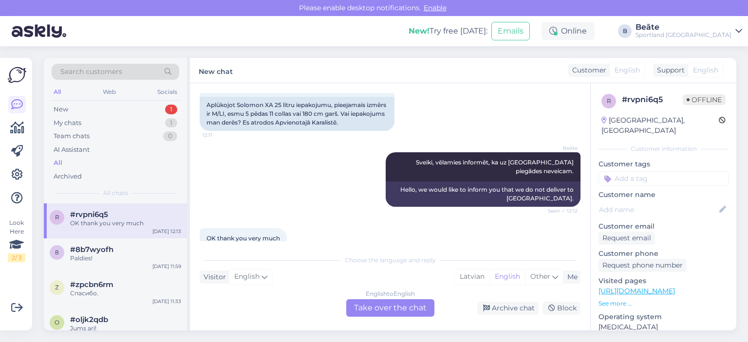
click at [417, 310] on div "English to English Take over the chat" at bounding box center [390, 308] width 88 height 18
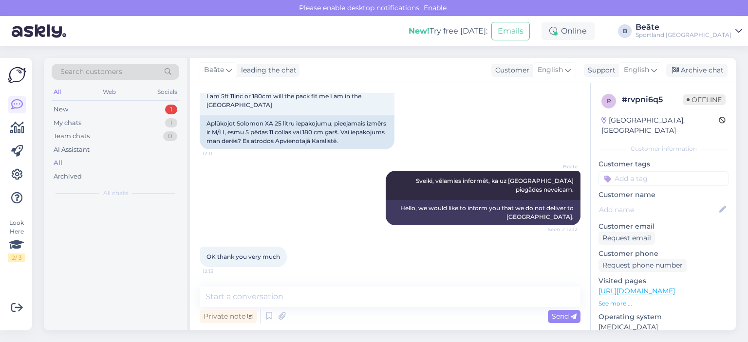
scroll to position [50, 0]
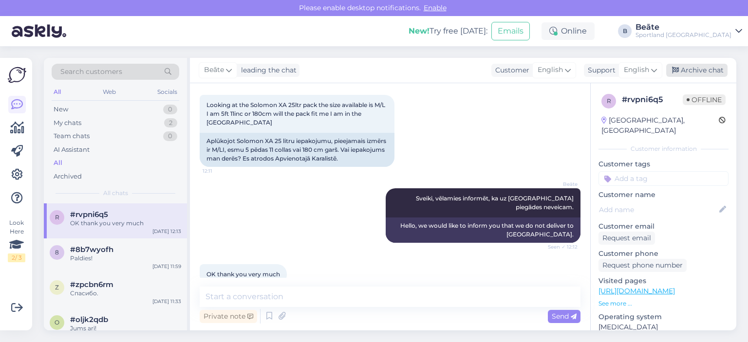
click at [683, 69] on div "Archive chat" at bounding box center [696, 70] width 61 height 13
